Goal: Navigation & Orientation: Find specific page/section

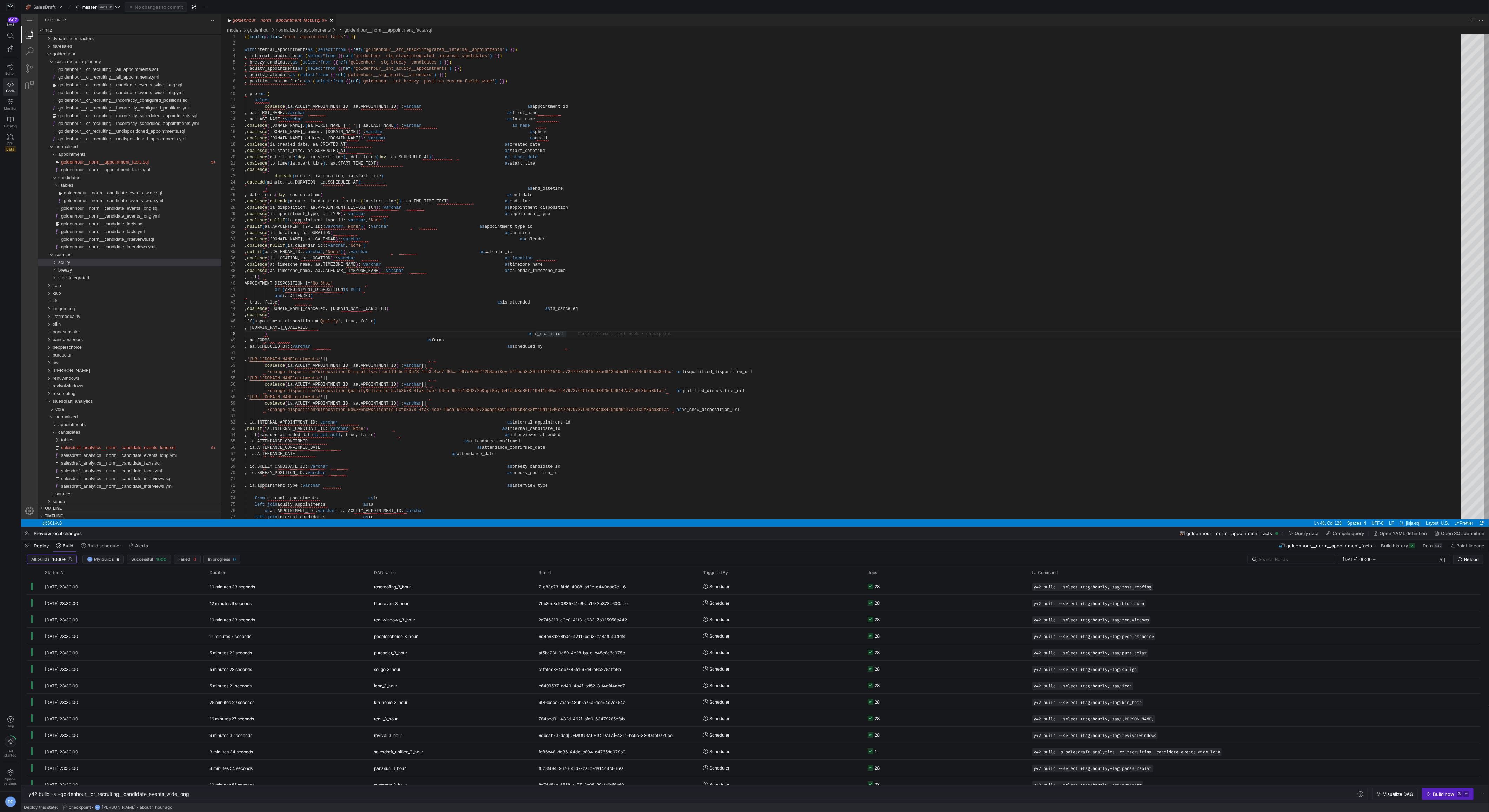
scroll to position [38, 322]
